Goal: Obtain resource: Download file/media

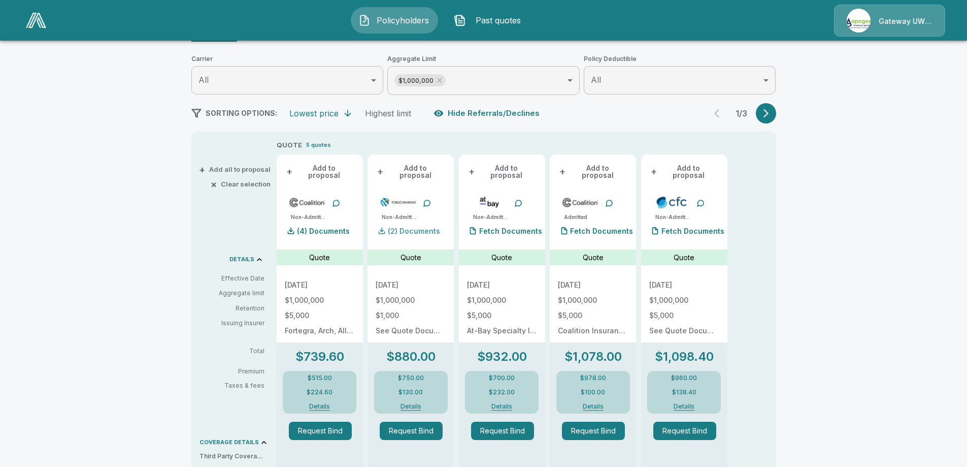
scroll to position [123, 0]
click at [434, 230] on p "(2) Documents" at bounding box center [414, 231] width 52 height 7
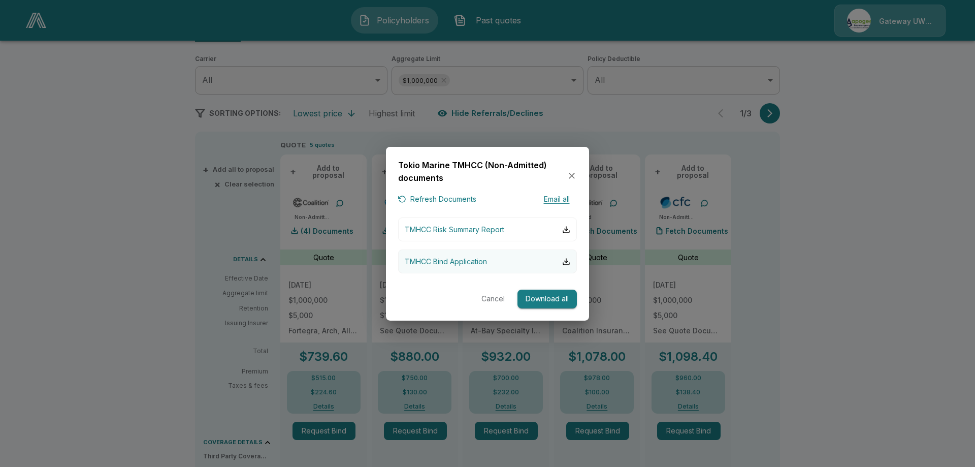
click at [451, 261] on p "TMHCC Bind Application" at bounding box center [446, 261] width 82 height 11
click at [496, 299] on button "Cancel" at bounding box center [493, 298] width 33 height 19
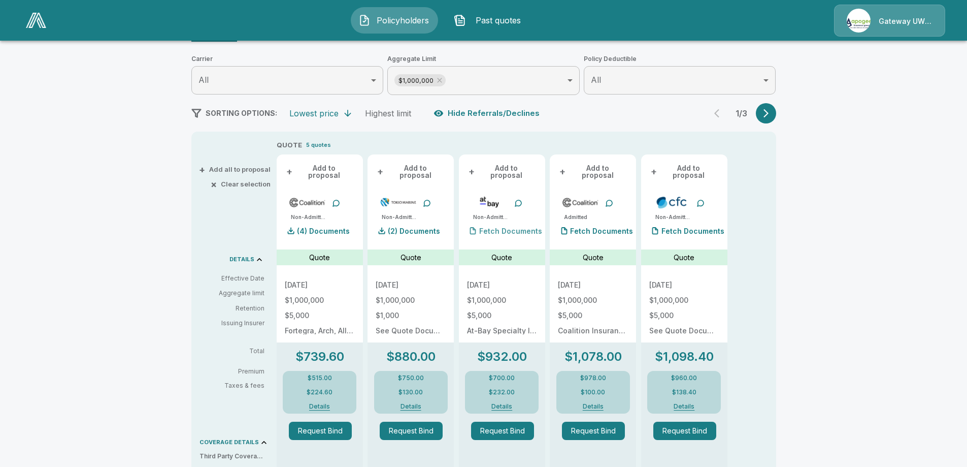
click at [521, 229] on p "Fetch Documents" at bounding box center [510, 231] width 63 height 7
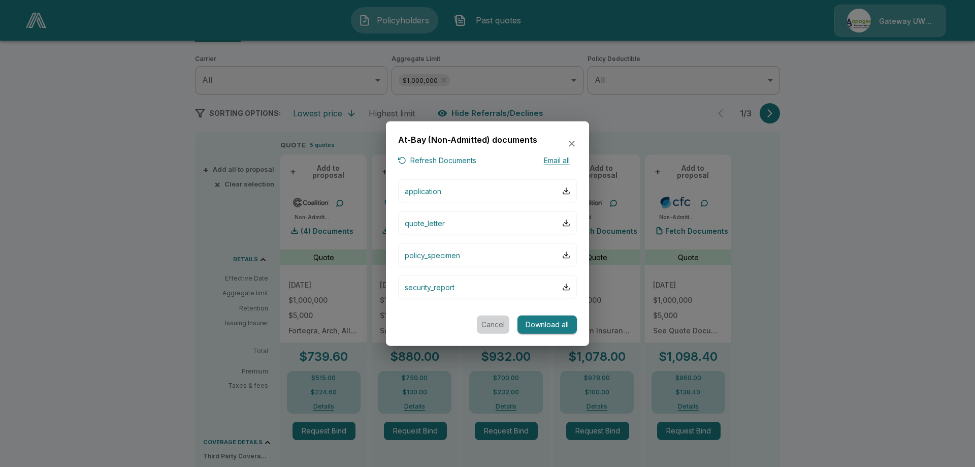
click at [500, 323] on button "Cancel" at bounding box center [493, 324] width 33 height 19
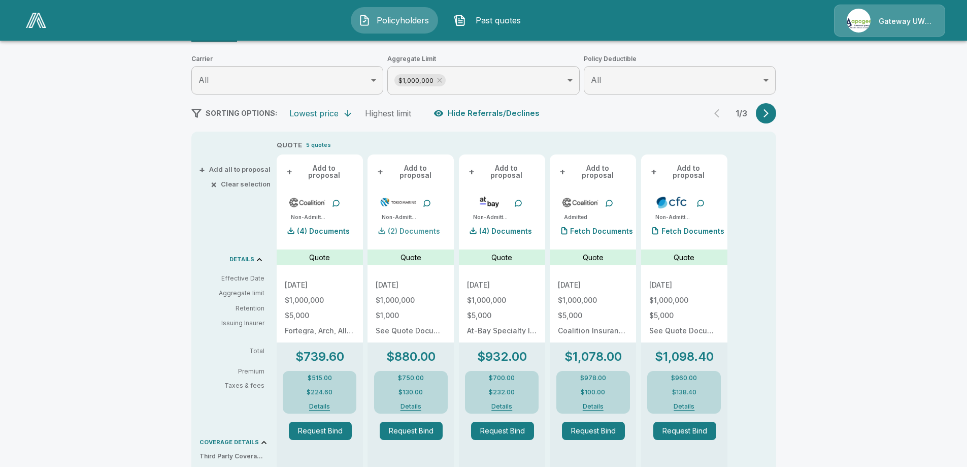
click at [423, 231] on p "(2) Documents" at bounding box center [414, 231] width 52 height 7
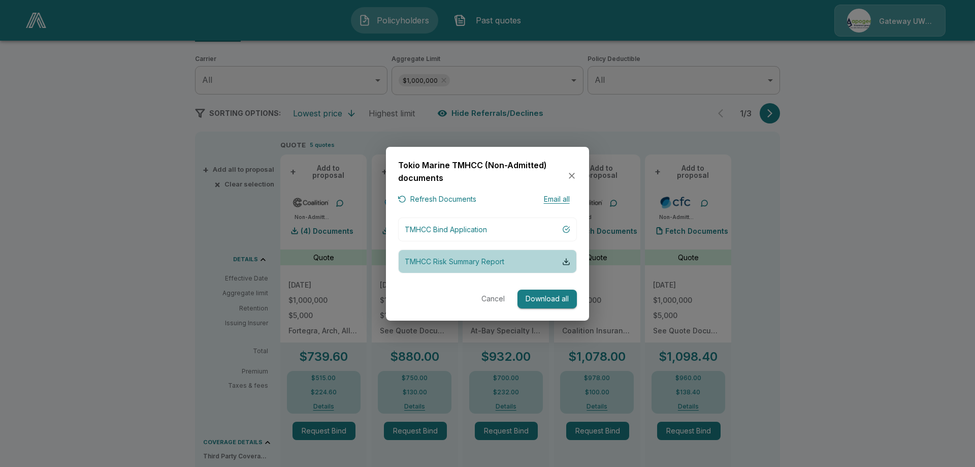
click at [498, 264] on p "TMHCC Risk Summary Report" at bounding box center [455, 261] width 100 height 11
click at [575, 176] on icon "button" at bounding box center [572, 176] width 10 height 10
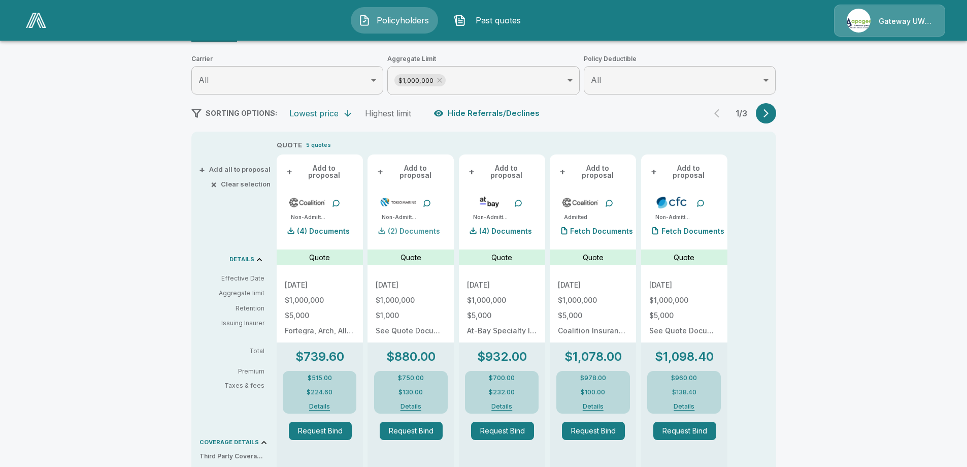
click at [420, 230] on p "(2) Documents" at bounding box center [414, 231] width 52 height 7
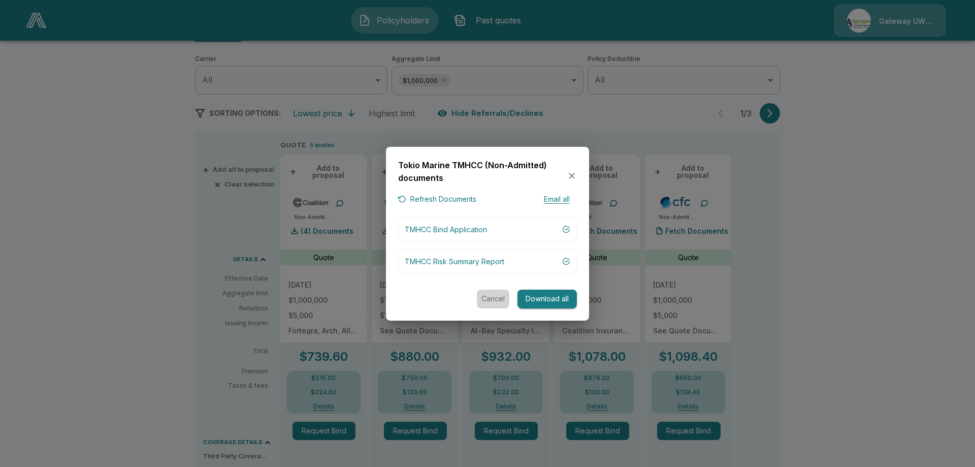
click at [494, 296] on button "Cancel" at bounding box center [493, 298] width 33 height 19
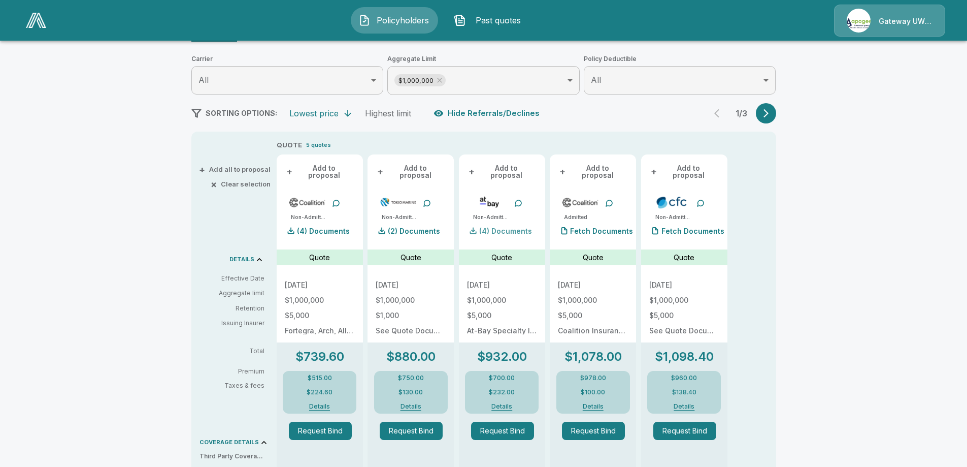
click at [503, 230] on p "(4) Documents" at bounding box center [505, 231] width 53 height 7
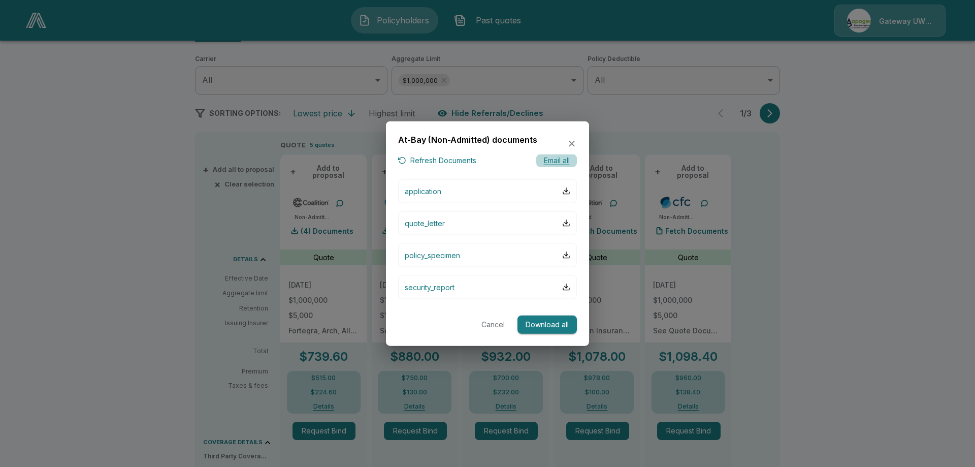
click at [557, 161] on button "Email all" at bounding box center [556, 160] width 41 height 13
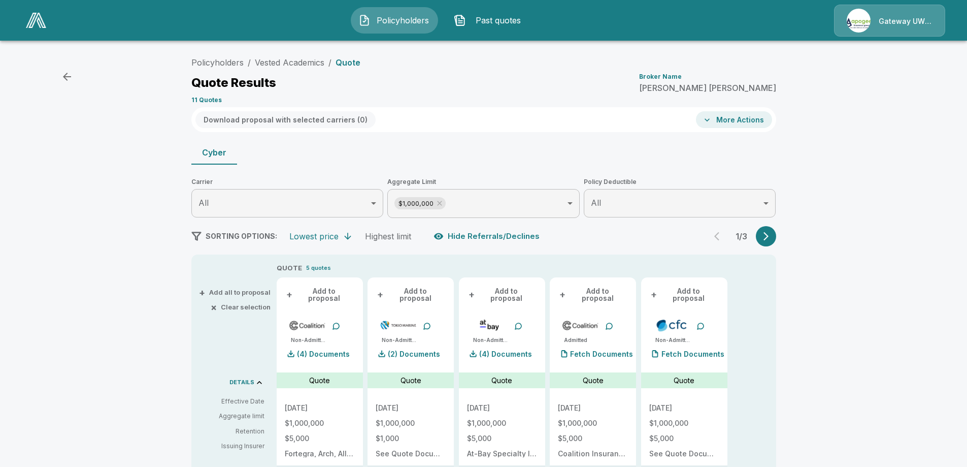
scroll to position [203, 0]
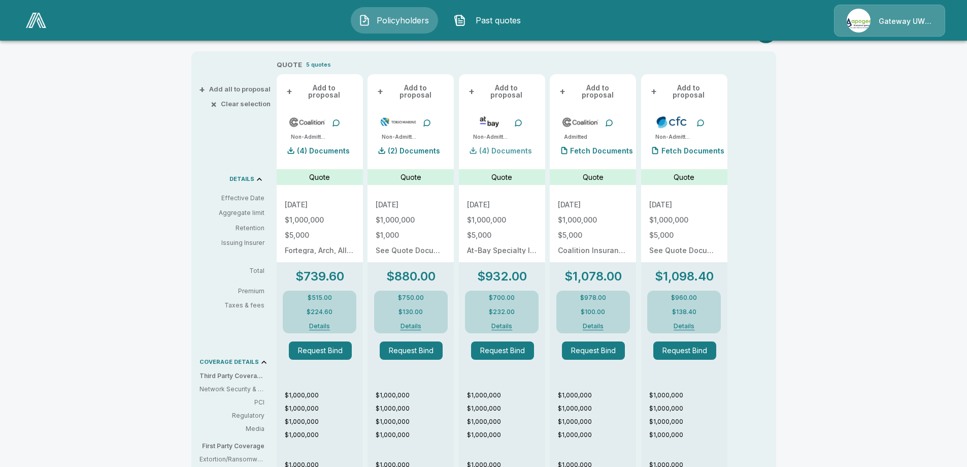
click at [504, 149] on p "(4) Documents" at bounding box center [505, 150] width 53 height 7
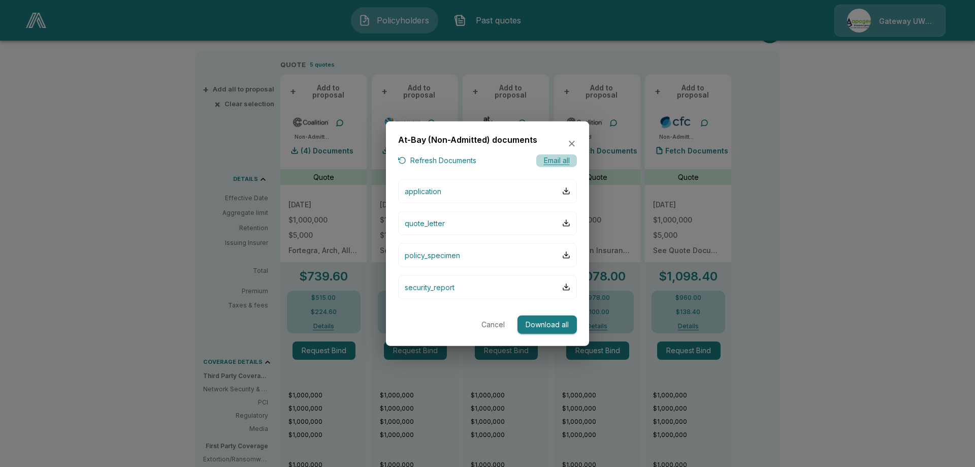
click at [553, 160] on button "Email all" at bounding box center [556, 160] width 41 height 13
